Goal: Go to known website: Access a specific website the user already knows

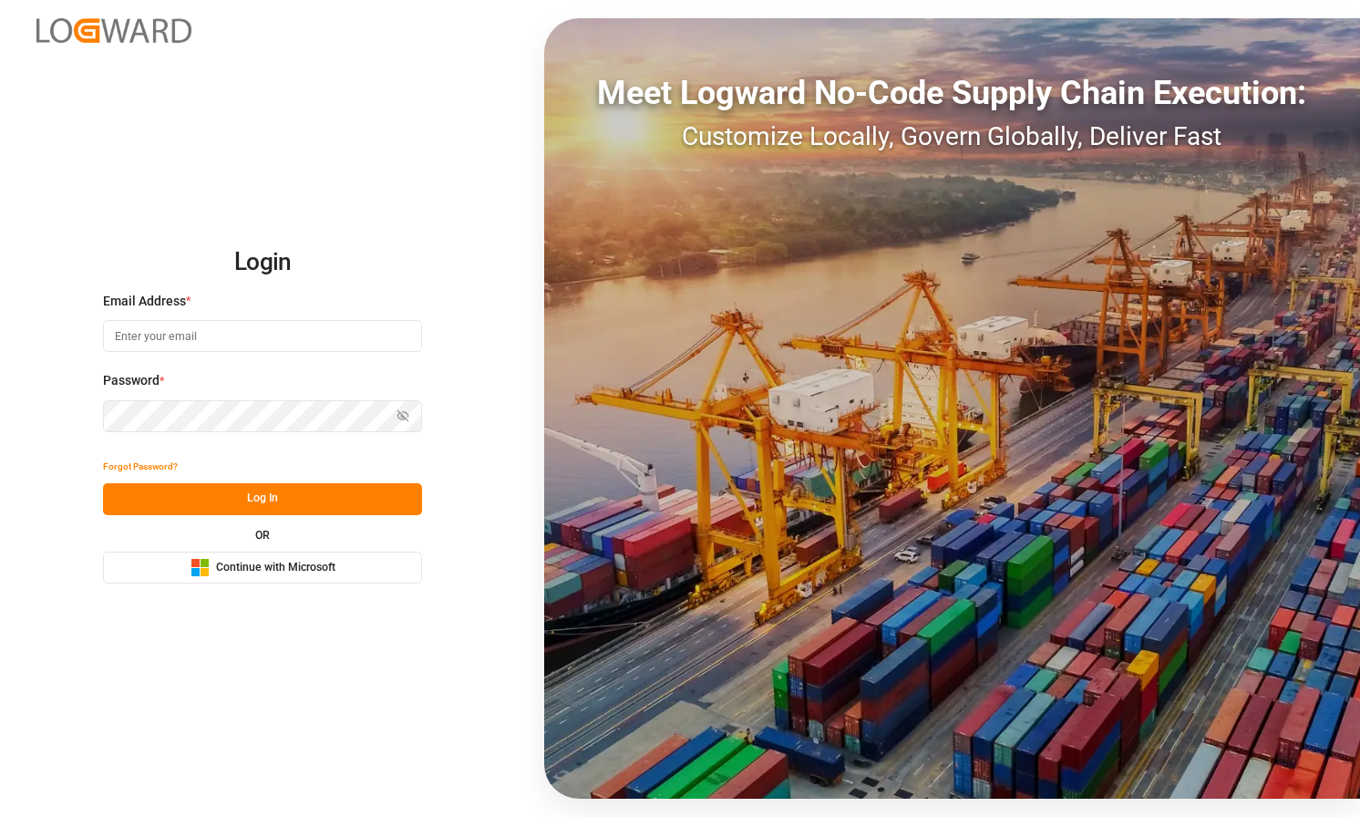
click at [296, 566] on span "Continue with Microsoft" at bounding box center [275, 568] width 119 height 16
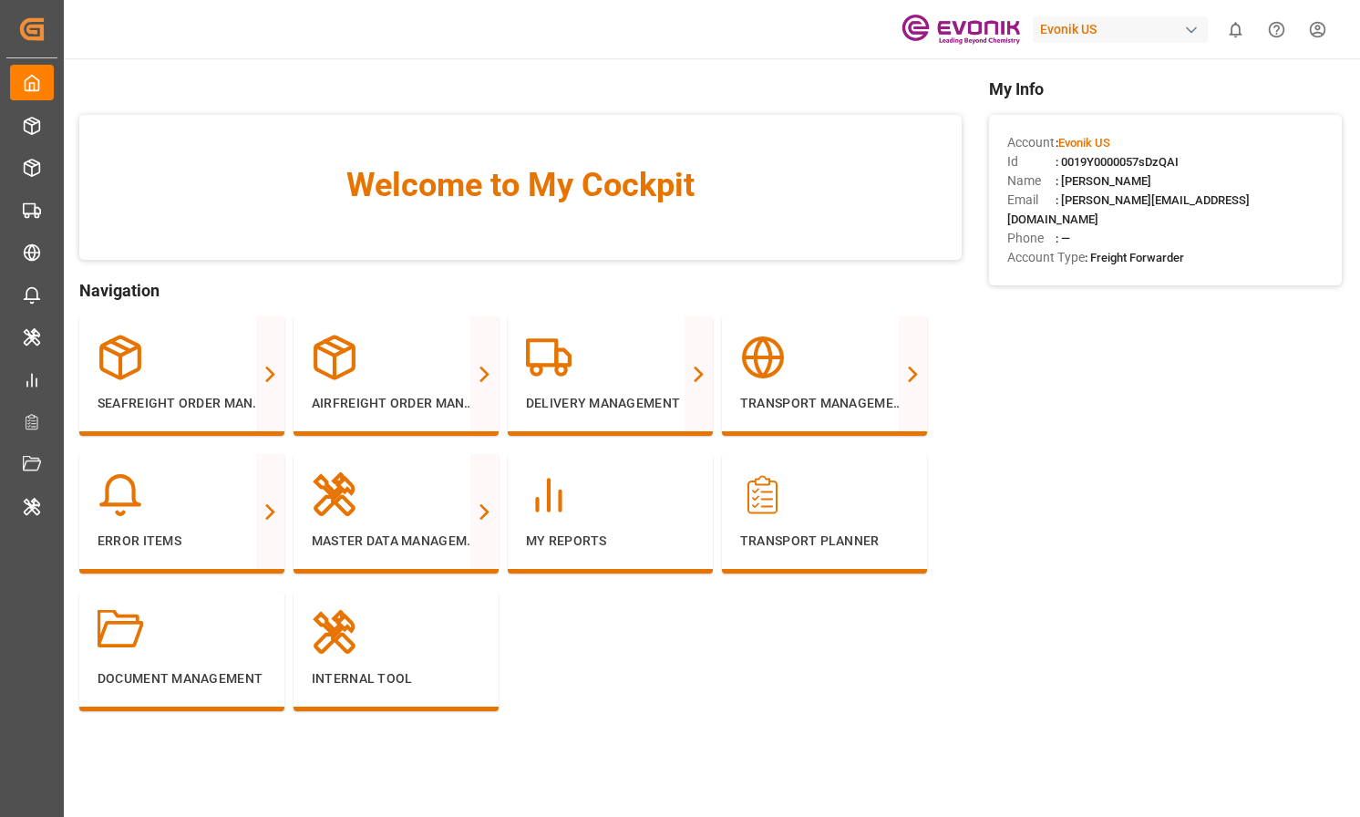
click at [1111, 31] on div "Evonik US" at bounding box center [1120, 29] width 175 height 26
type input "logward data"
click at [1085, 107] on div "LO Logward Data Analysts" at bounding box center [1124, 121] width 311 height 37
